Goal: Find specific page/section: Find specific page/section

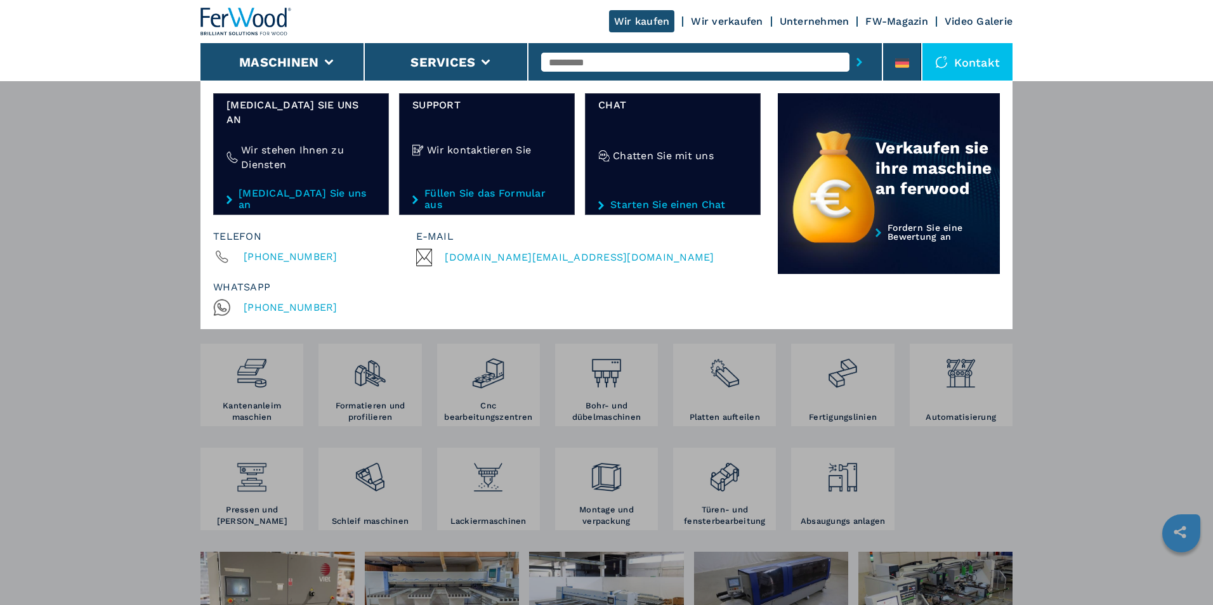
click at [668, 63] on input "text" at bounding box center [695, 62] width 308 height 19
type input "******"
click at [850, 48] on button "submit-button" at bounding box center [860, 62] width 20 height 29
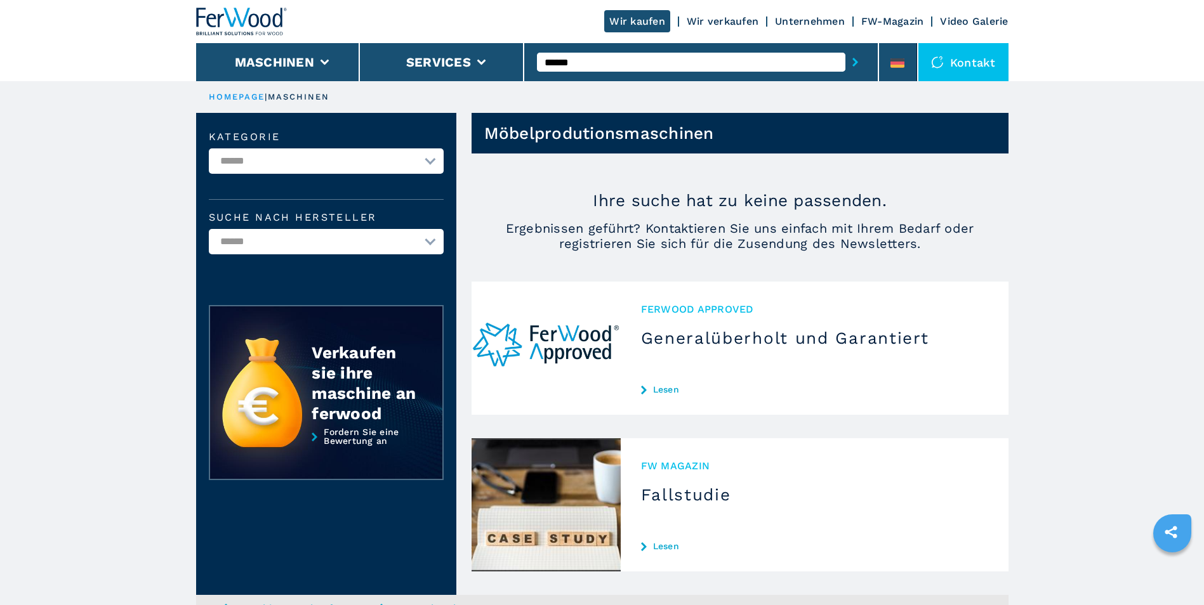
click at [829, 21] on link "Unternehmen" at bounding box center [810, 21] width 70 height 12
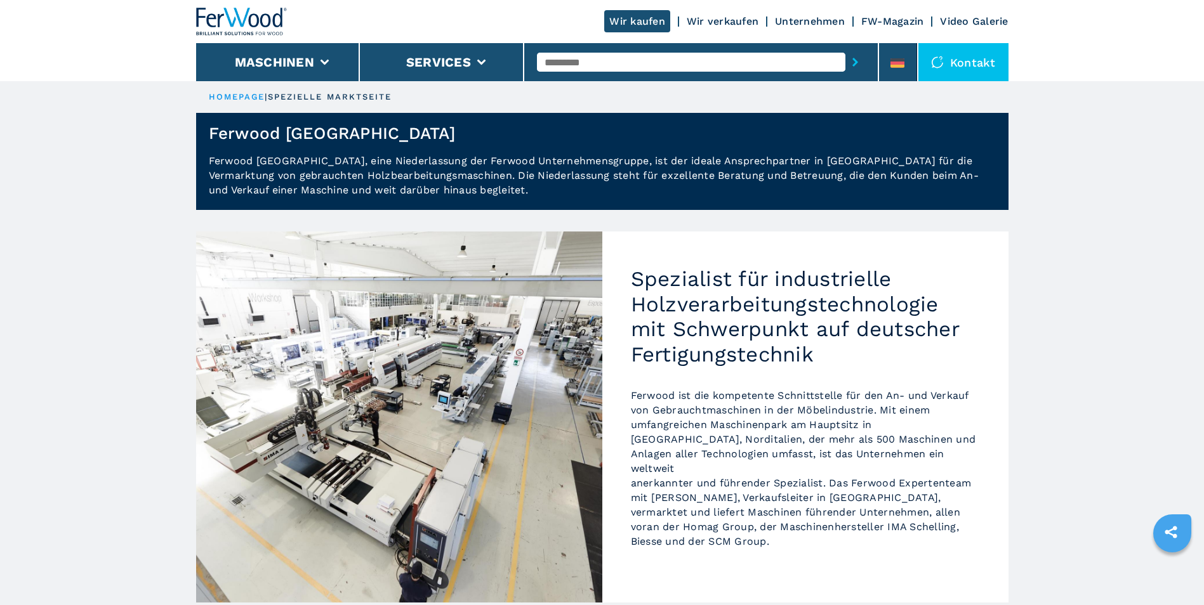
click at [881, 14] on div "Wir kaufen Wir verkaufen Unternehmen FW-Magazin Video Galerie" at bounding box center [602, 21] width 812 height 43
click at [907, 25] on link "FW-Magazin" at bounding box center [892, 21] width 63 height 12
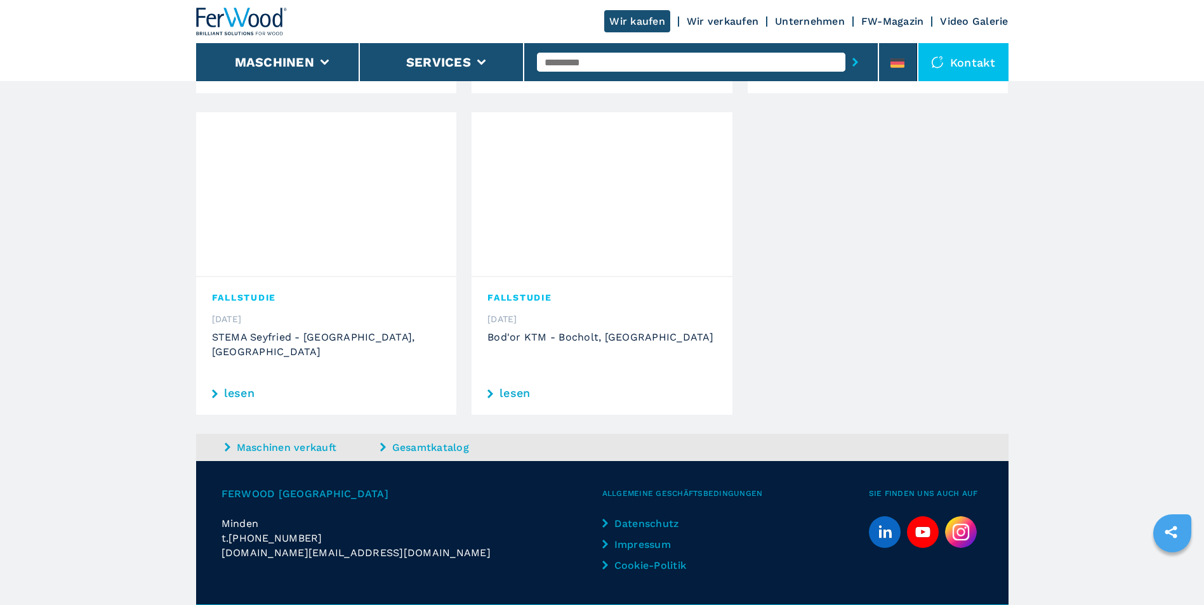
scroll to position [970, 0]
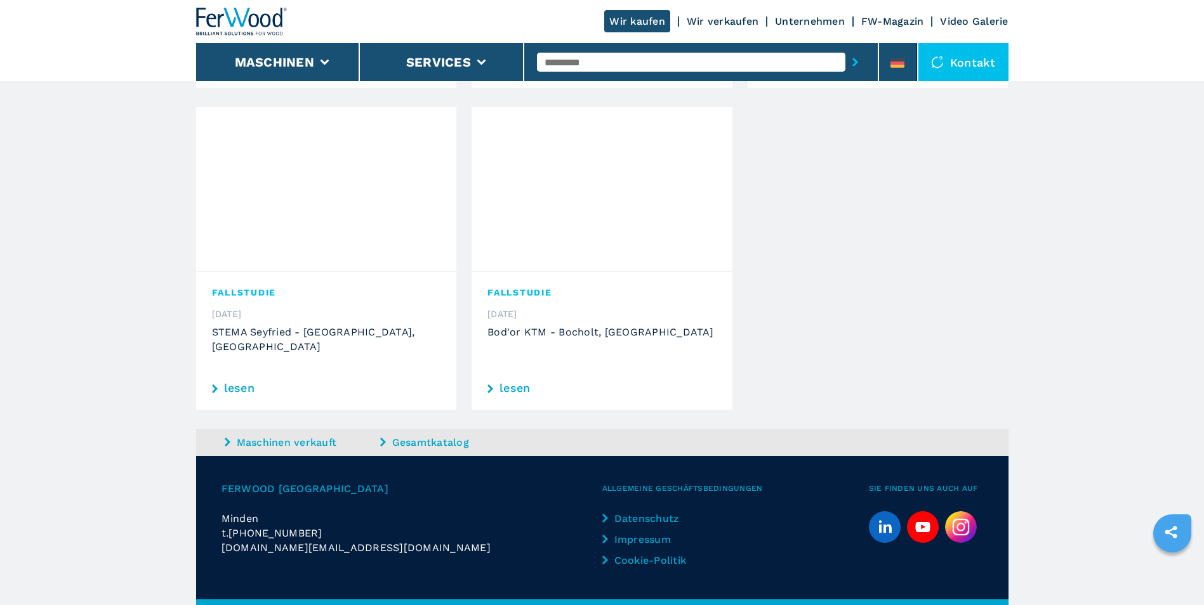
click at [664, 532] on link "Impressum" at bounding box center [655, 539] width 106 height 15
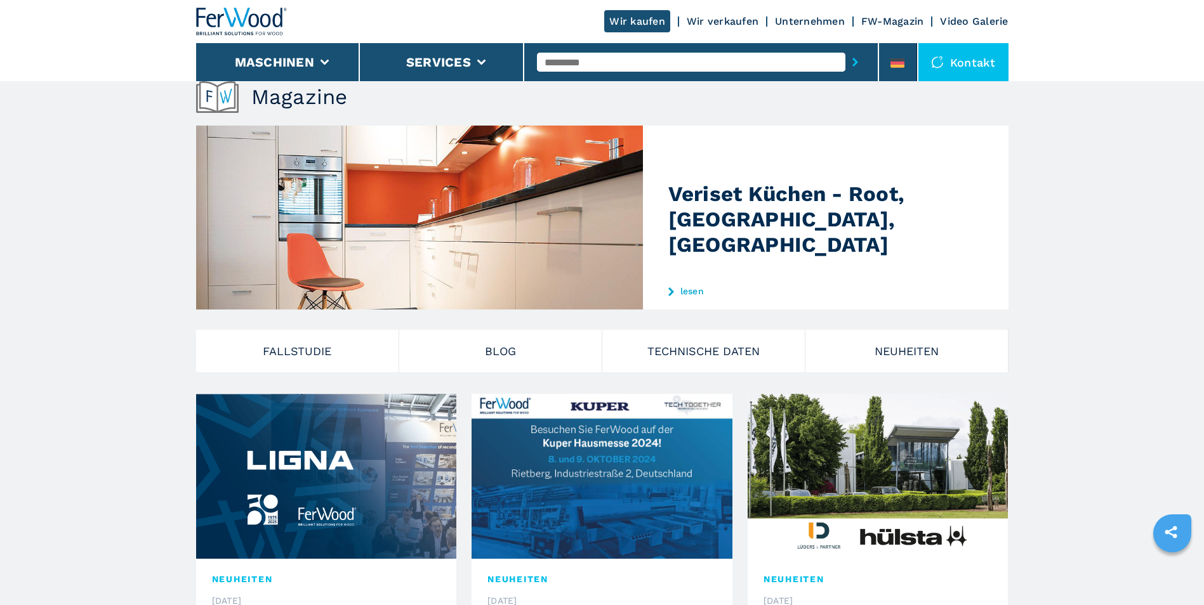
scroll to position [175, 0]
